Goal: Task Accomplishment & Management: Manage account settings

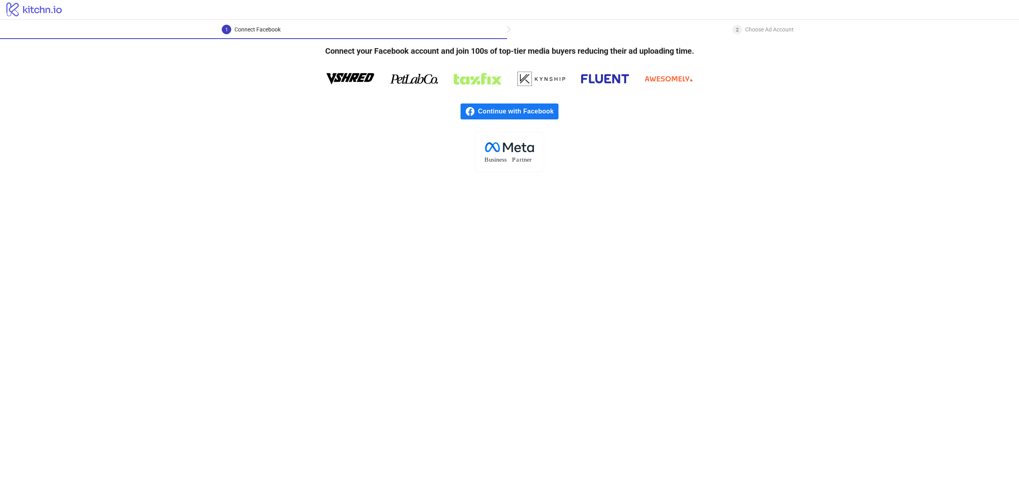
click at [531, 115] on span "Continue with Facebook" at bounding box center [518, 111] width 80 height 16
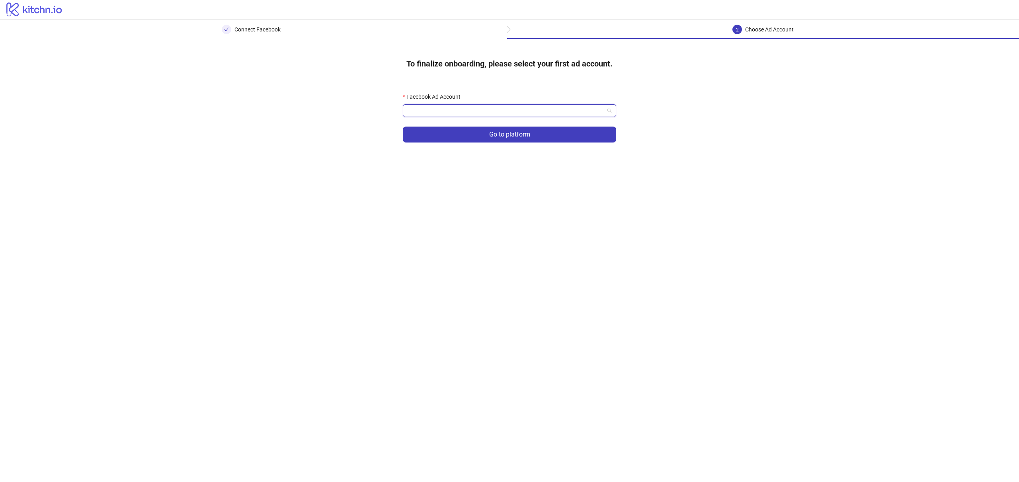
click at [494, 107] on input "Facebook Ad Account" at bounding box center [506, 111] width 197 height 12
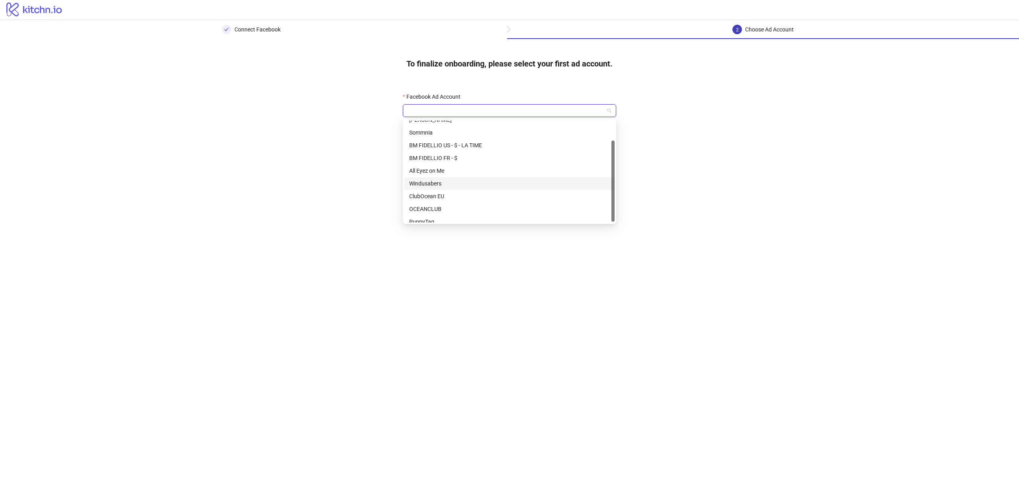
scroll to position [25, 0]
click at [442, 203] on div "OCEANCLUB" at bounding box center [509, 203] width 201 height 9
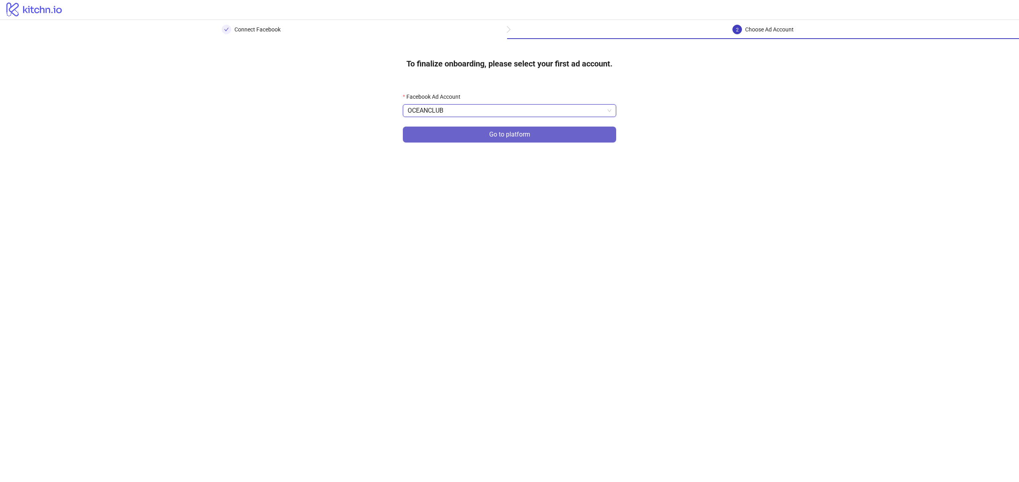
click at [542, 138] on button "Go to platform" at bounding box center [509, 135] width 213 height 16
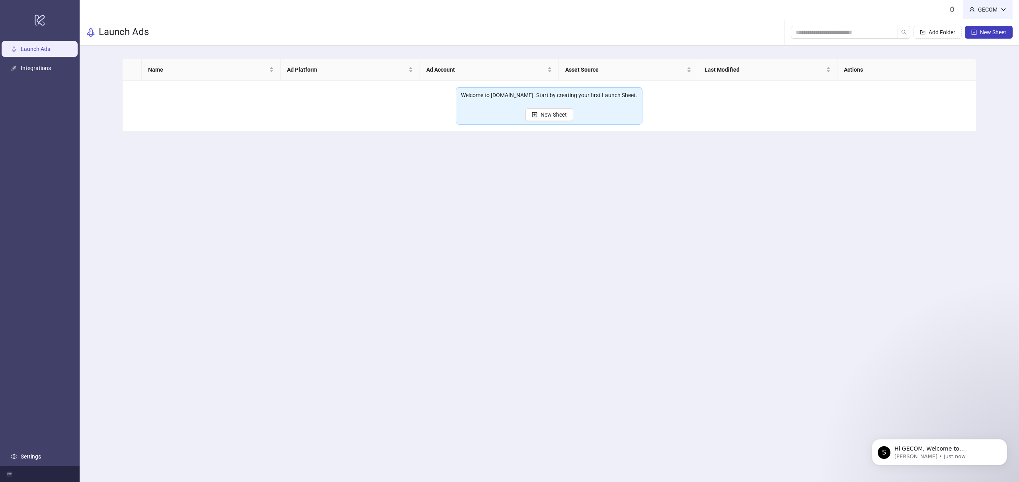
click at [993, 9] on div "GECOM" at bounding box center [988, 9] width 26 height 9
click at [25, 456] on link "Settings" at bounding box center [31, 456] width 20 height 6
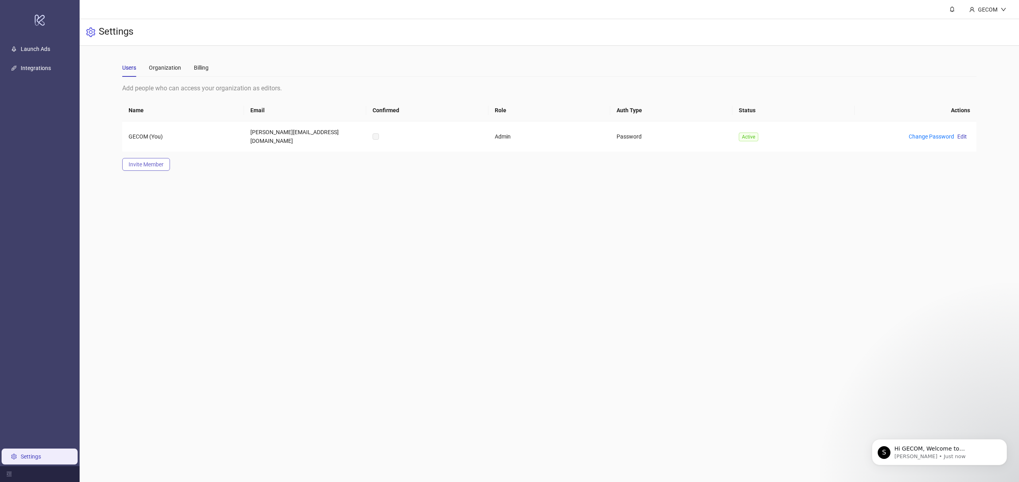
click at [156, 161] on span "Invite Member" at bounding box center [146, 164] width 35 height 6
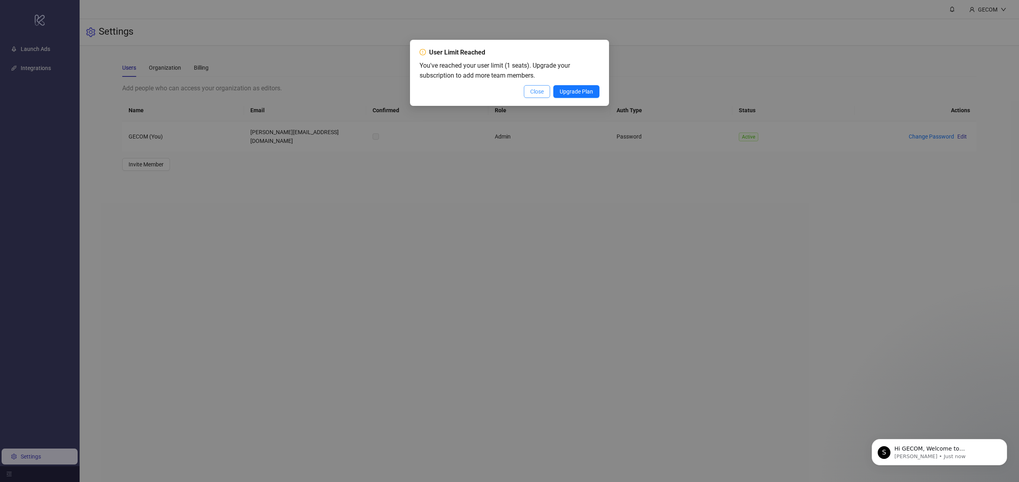
click at [538, 95] on span "Close" at bounding box center [537, 91] width 14 height 6
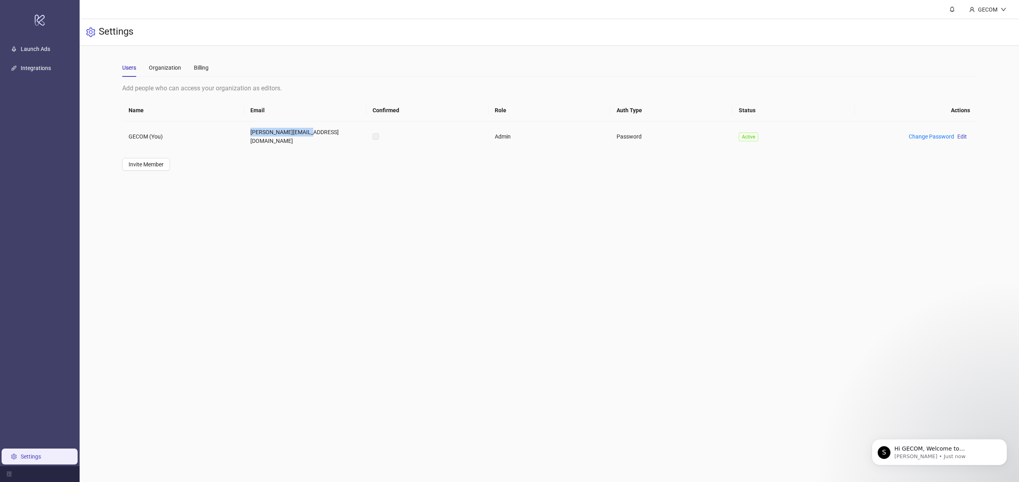
drag, startPoint x: 263, startPoint y: 133, endPoint x: 327, endPoint y: 142, distance: 63.9
click at [312, 132] on td "[PERSON_NAME][EMAIL_ADDRESS][DOMAIN_NAME]" at bounding box center [305, 136] width 122 height 30
copy td "[PERSON_NAME][EMAIL_ADDRESS][DOMAIN_NAME]"
click at [419, 35] on div "Settings" at bounding box center [549, 32] width 939 height 27
